Goal: Task Accomplishment & Management: Use online tool/utility

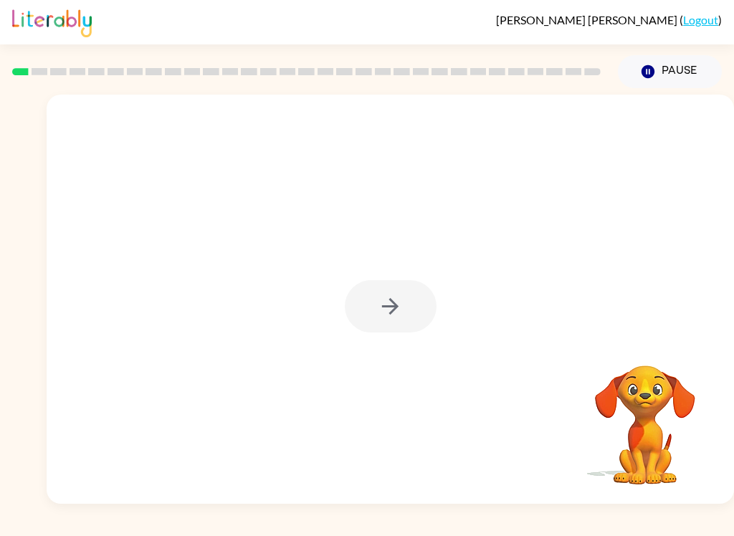
click at [406, 319] on div at bounding box center [391, 306] width 92 height 52
click at [400, 305] on icon "button" at bounding box center [390, 306] width 25 height 25
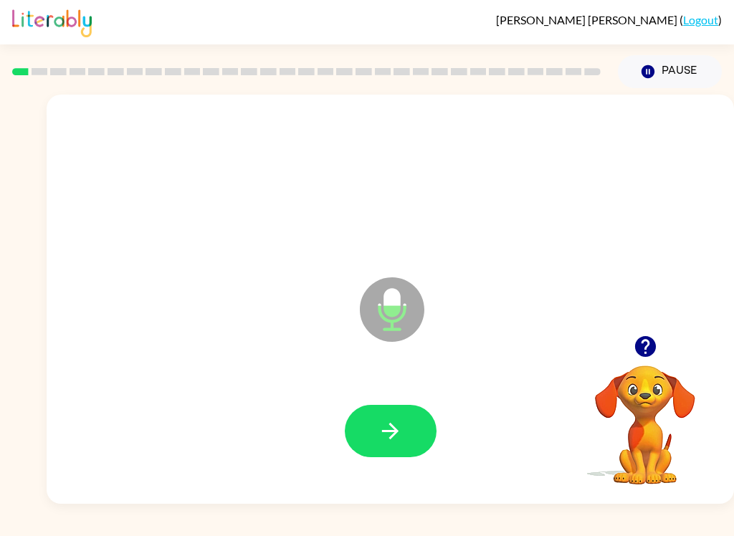
click at [398, 423] on icon "button" at bounding box center [390, 430] width 25 height 25
click at [418, 443] on button "button" at bounding box center [391, 431] width 92 height 52
click at [395, 448] on button "button" at bounding box center [391, 431] width 92 height 52
click at [393, 446] on button "button" at bounding box center [391, 431] width 92 height 52
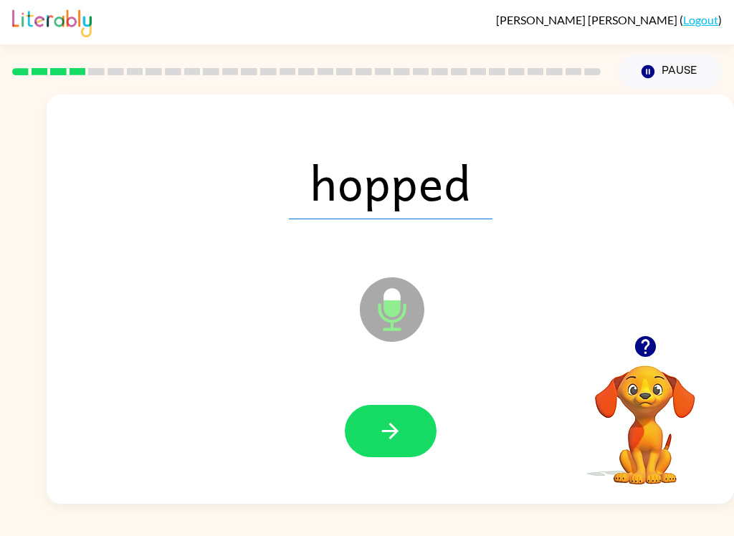
click at [403, 438] on button "button" at bounding box center [391, 431] width 92 height 52
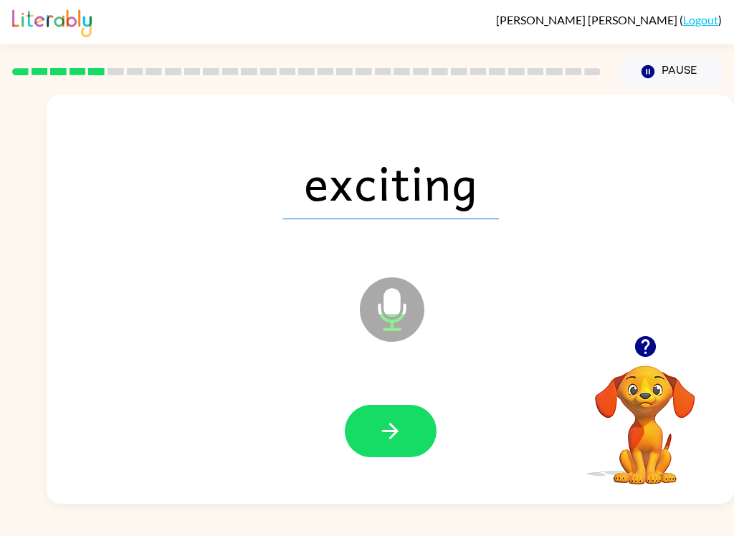
click at [386, 443] on icon "button" at bounding box center [390, 430] width 25 height 25
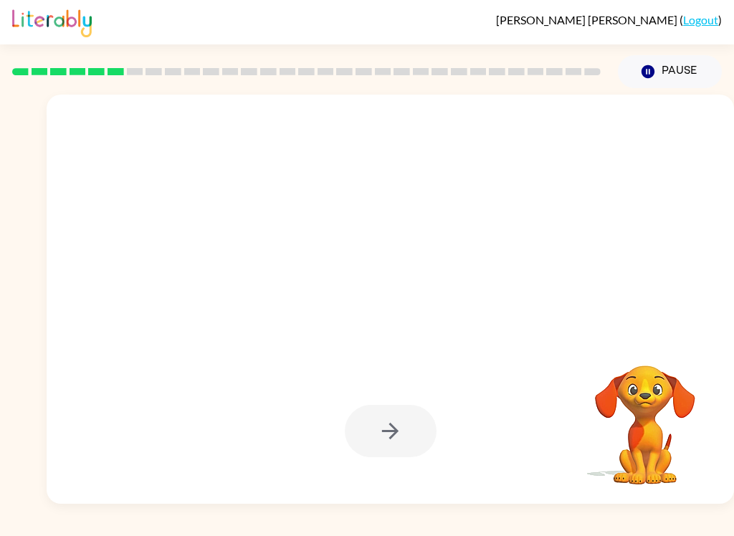
click at [665, 70] on button "Pause Pause" at bounding box center [670, 71] width 104 height 33
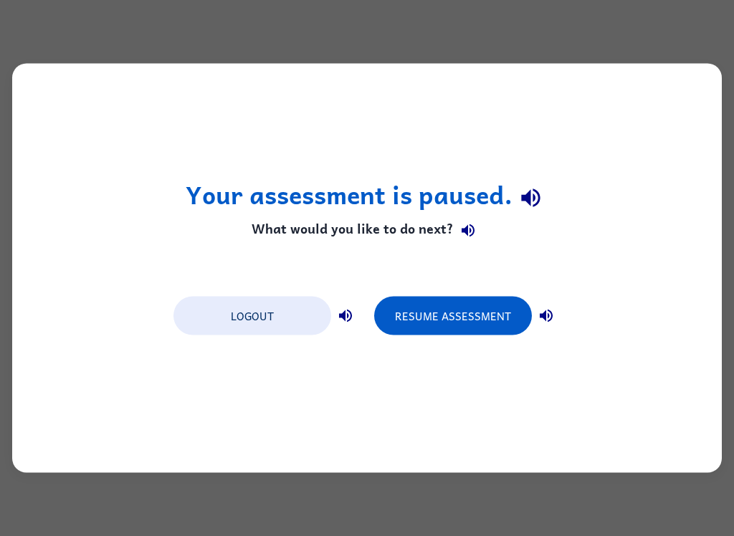
click at [487, 327] on button "Resume Assessment" at bounding box center [453, 316] width 158 height 39
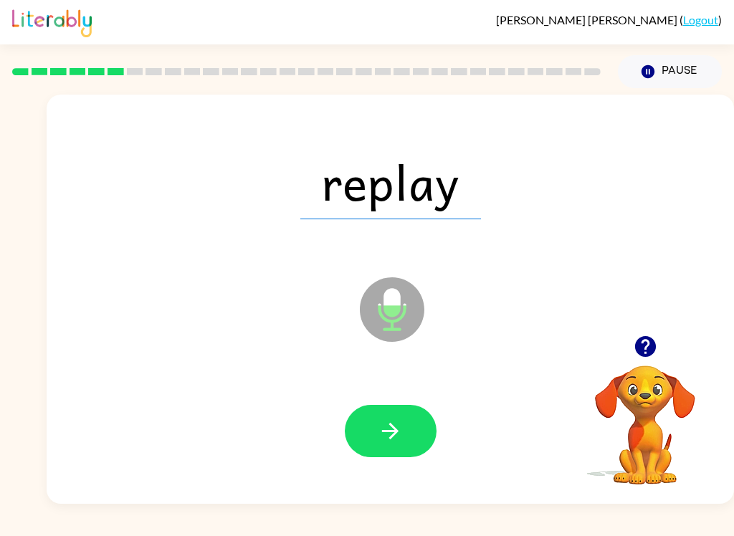
click at [415, 427] on button "button" at bounding box center [391, 431] width 92 height 52
click at [395, 427] on icon "button" at bounding box center [390, 430] width 25 height 25
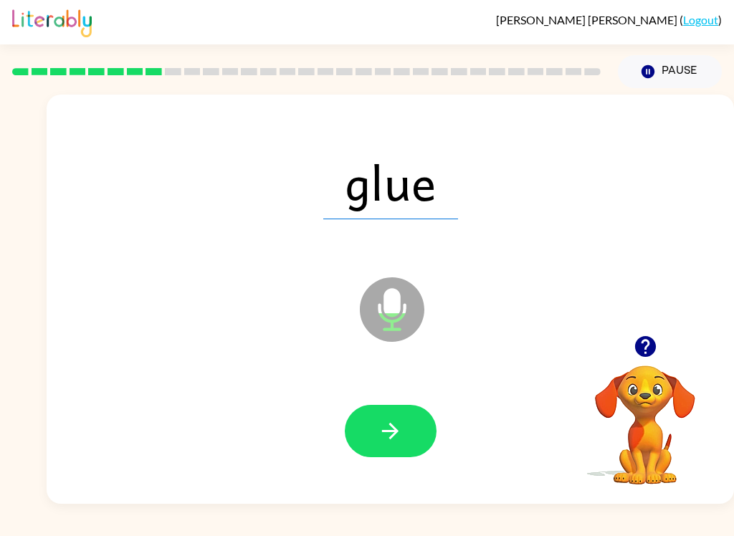
click at [407, 413] on button "button" at bounding box center [391, 431] width 92 height 52
click at [393, 428] on icon "button" at bounding box center [390, 431] width 16 height 16
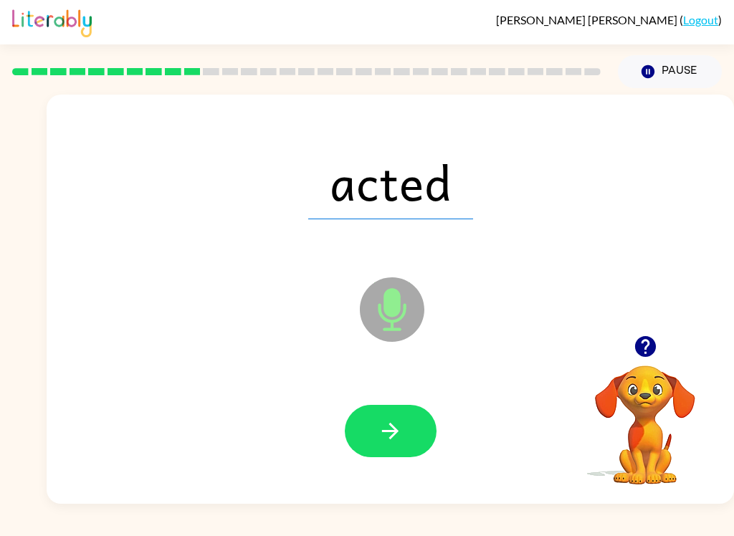
click at [398, 438] on icon "button" at bounding box center [390, 430] width 25 height 25
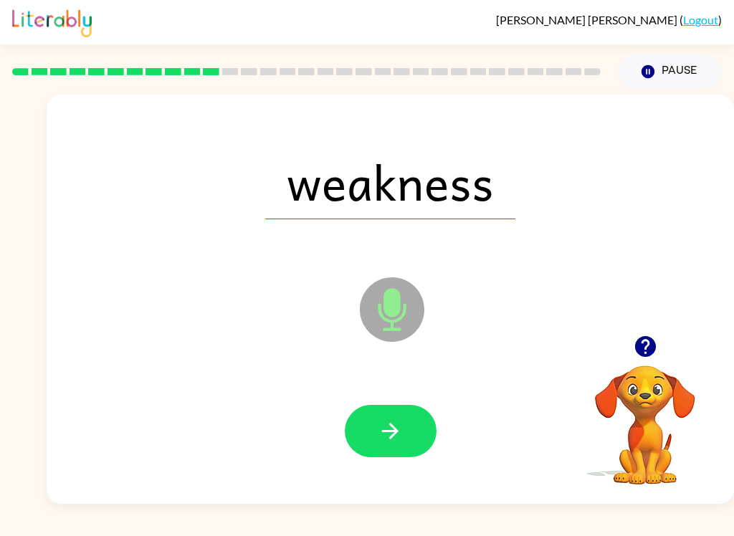
click at [400, 426] on icon "button" at bounding box center [390, 430] width 25 height 25
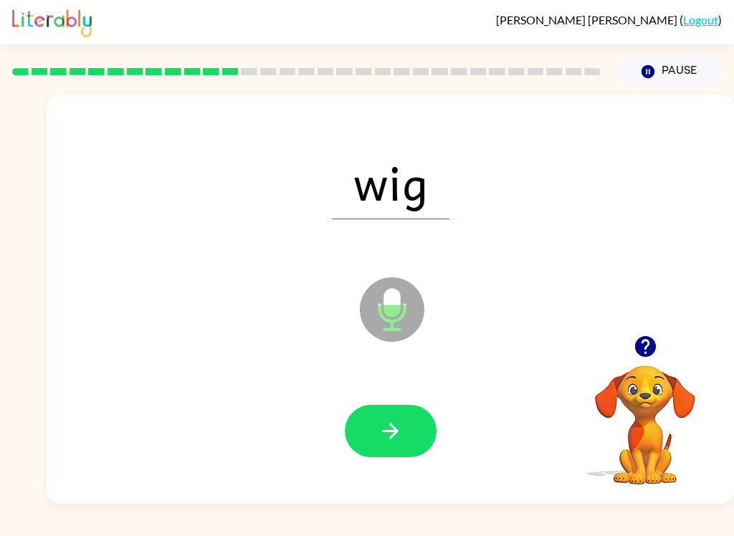
click at [408, 423] on button "button" at bounding box center [391, 431] width 92 height 52
click at [398, 427] on icon "button" at bounding box center [390, 430] width 25 height 25
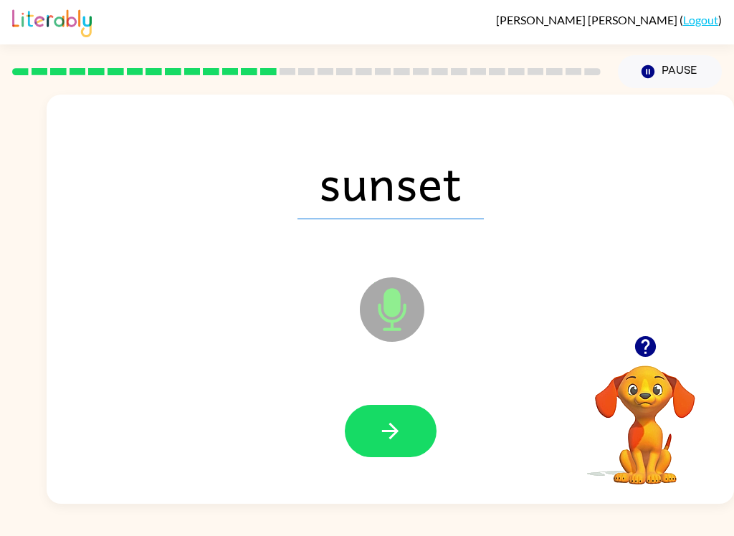
click at [404, 411] on button "button" at bounding box center [391, 431] width 92 height 52
click at [414, 427] on button "button" at bounding box center [391, 431] width 92 height 52
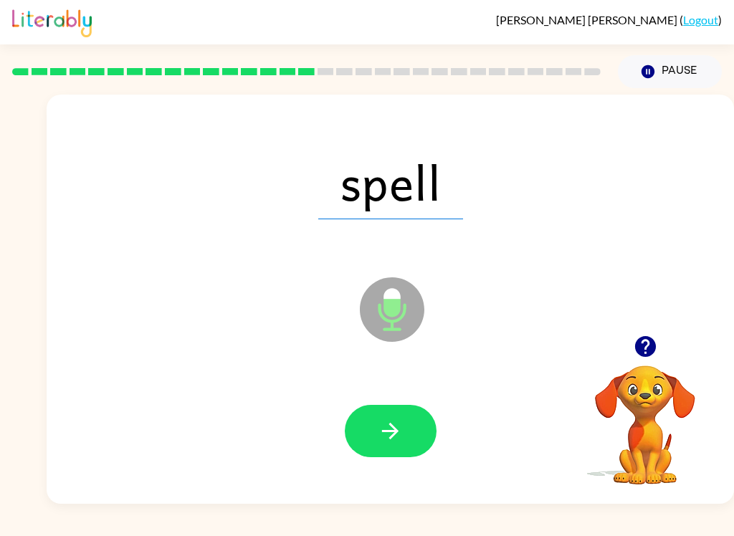
click at [416, 421] on button "button" at bounding box center [391, 431] width 92 height 52
click at [401, 430] on icon "button" at bounding box center [390, 430] width 25 height 25
click at [407, 428] on button "button" at bounding box center [391, 431] width 92 height 52
click at [410, 433] on button "button" at bounding box center [391, 431] width 92 height 52
click at [380, 425] on icon "button" at bounding box center [390, 430] width 25 height 25
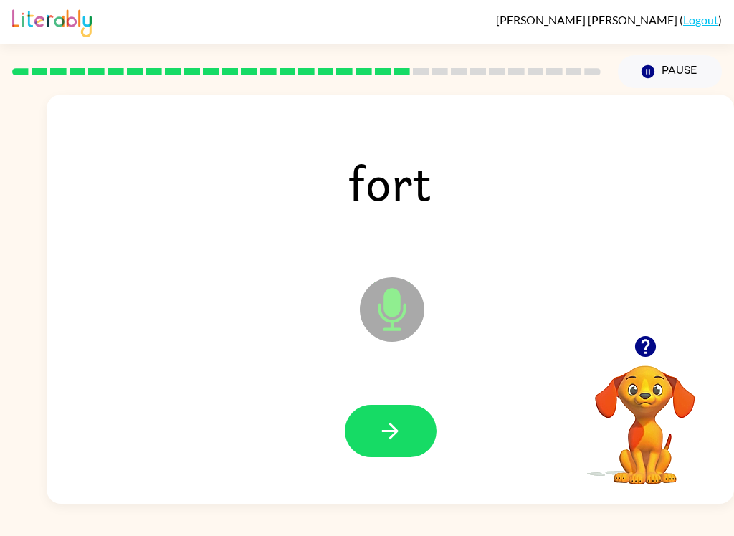
click at [405, 427] on button "button" at bounding box center [391, 431] width 92 height 52
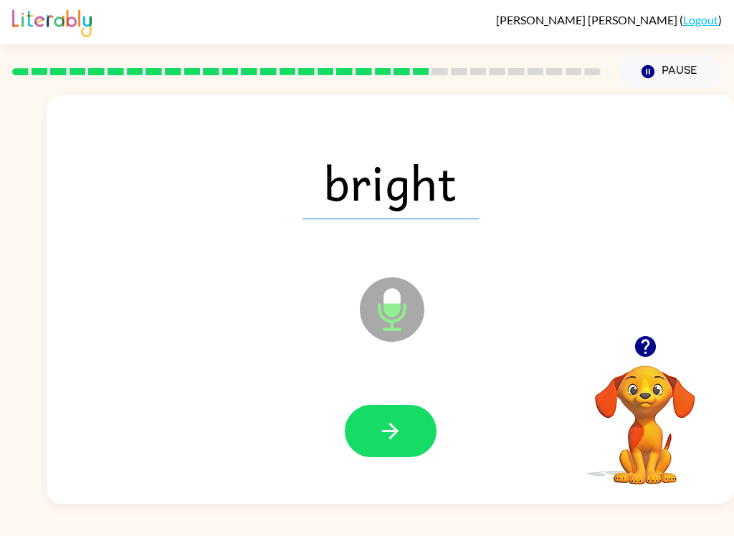
click at [401, 426] on icon "button" at bounding box center [390, 430] width 25 height 25
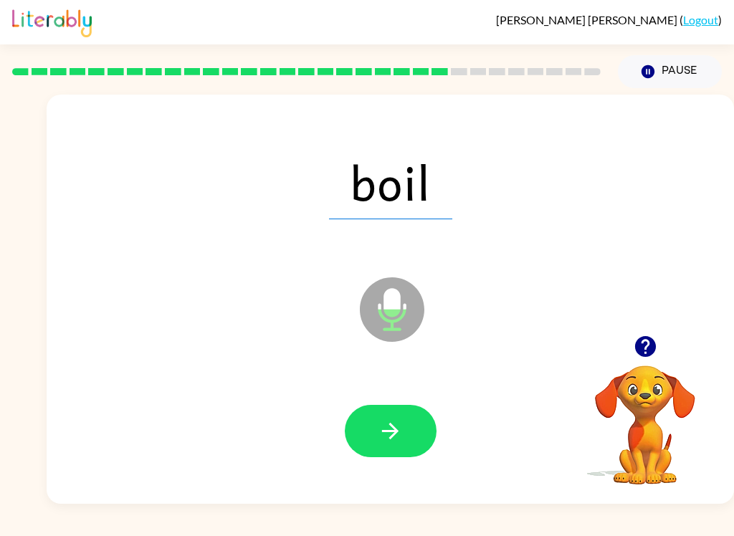
click at [409, 436] on button "button" at bounding box center [391, 431] width 92 height 52
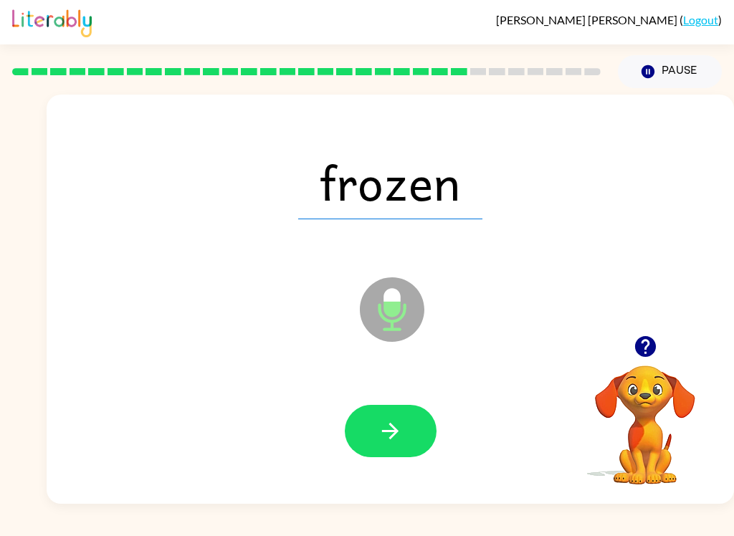
click at [407, 425] on button "button" at bounding box center [391, 431] width 92 height 52
click at [410, 436] on button "button" at bounding box center [391, 431] width 92 height 52
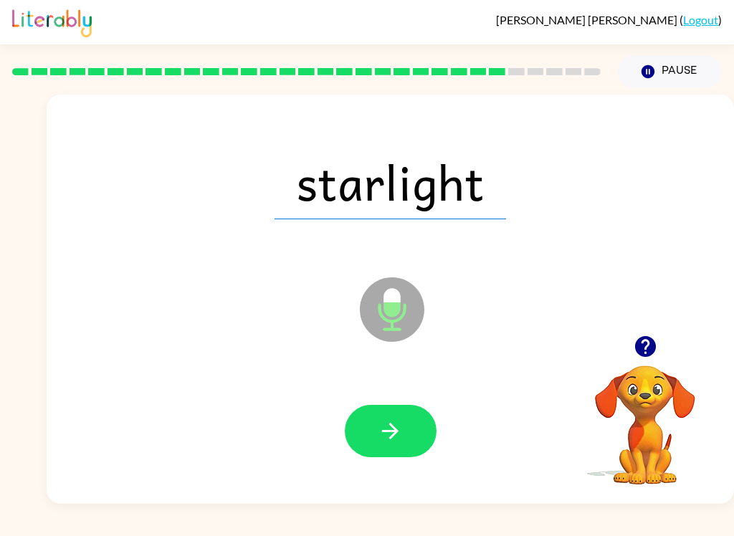
click at [398, 424] on icon "button" at bounding box center [390, 430] width 25 height 25
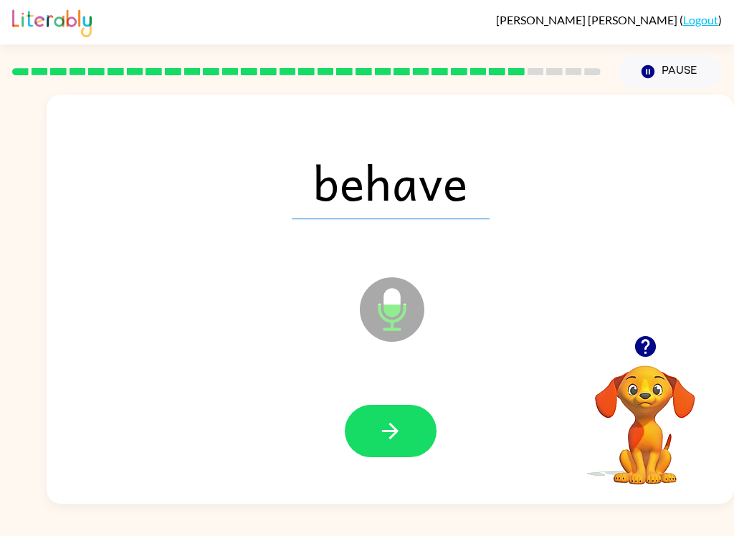
click at [408, 423] on button "button" at bounding box center [391, 431] width 92 height 52
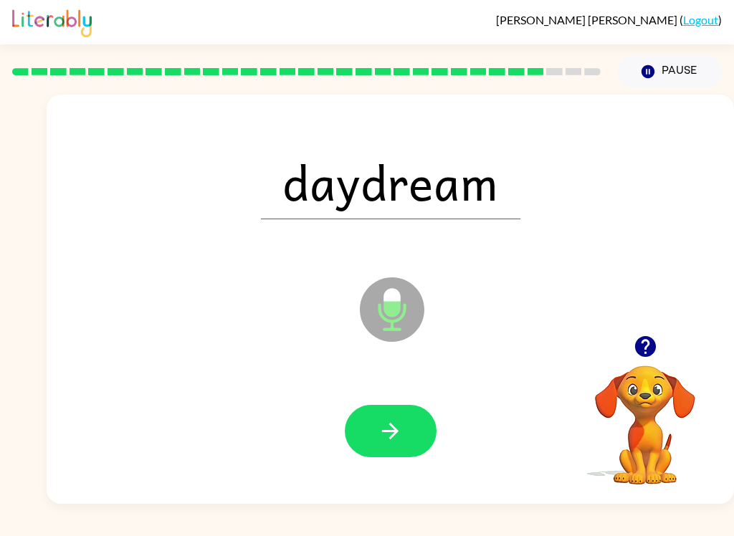
click at [412, 435] on button "button" at bounding box center [391, 431] width 92 height 52
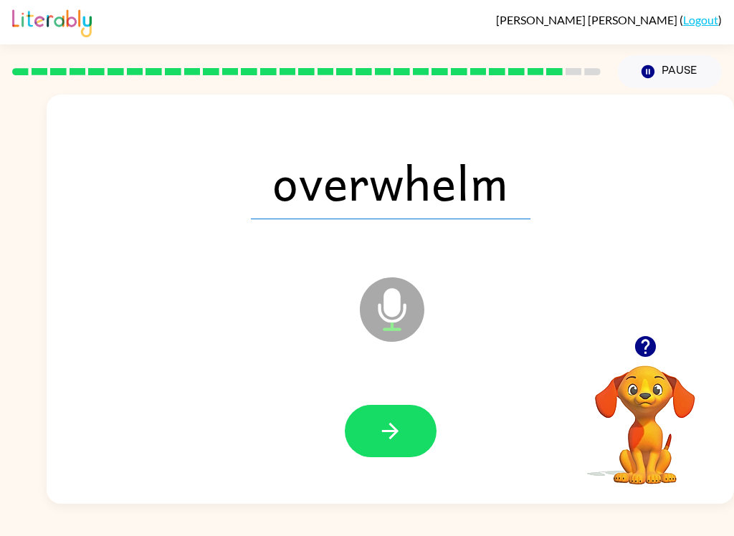
click at [393, 438] on icon "button" at bounding box center [390, 430] width 25 height 25
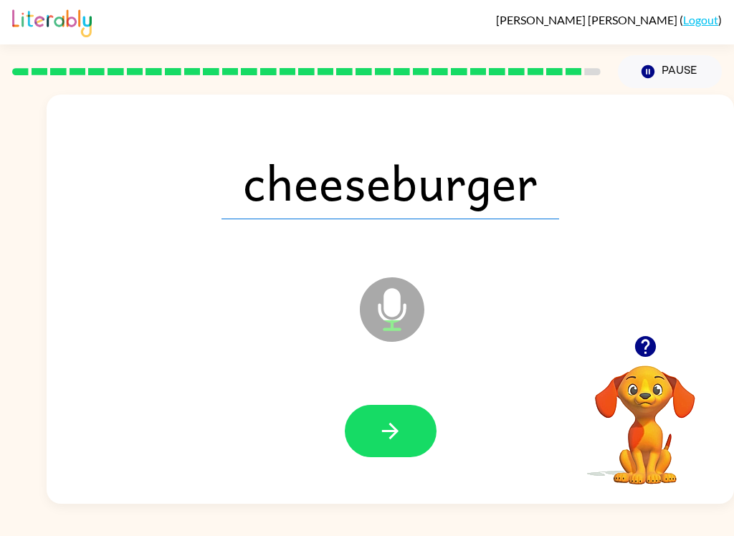
click at [403, 431] on button "button" at bounding box center [391, 431] width 92 height 52
